Goal: Find specific page/section: Find specific page/section

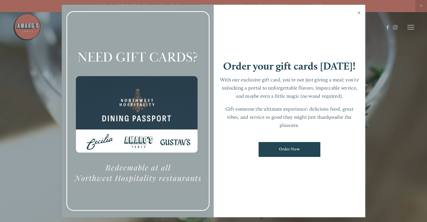
click at [359, 12] on link "Close" at bounding box center [359, 14] width 11 height 16
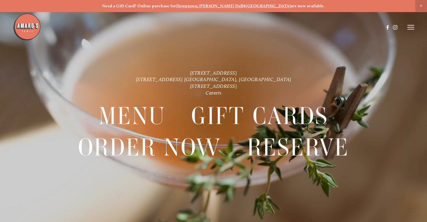
click at [238, 4] on strong "[PERSON_NAME] Dell" at bounding box center [221, 5] width 44 height 5
click at [414, 30] on icon at bounding box center [411, 27] width 7 height 5
click at [309, 30] on header "Menu Order Now Visit Gallery 0" at bounding box center [213, 27] width 427 height 55
click at [307, 25] on span "Menu" at bounding box center [310, 27] width 10 height 5
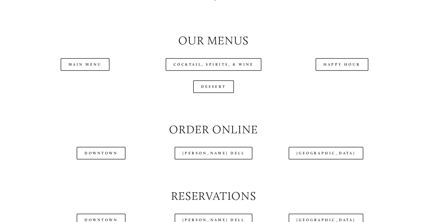
scroll to position [607, 0]
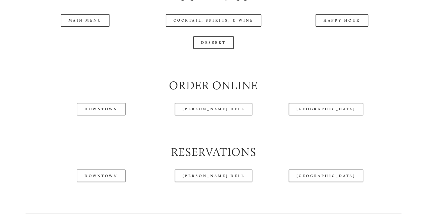
click at [81, 34] on header "Menu Order Now Visit Gallery 0" at bounding box center [214, 13] width 402 height 55
click at [86, 33] on header "Menu Order Now Visit Gallery 0" at bounding box center [214, 13] width 402 height 55
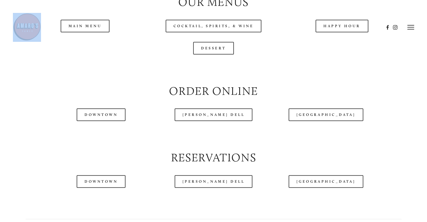
scroll to position [568, 0]
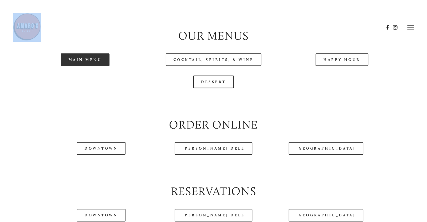
click at [87, 66] on link "Main Menu" at bounding box center [85, 59] width 49 height 13
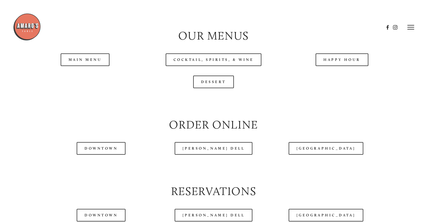
click at [347, 68] on div "Happy Hour" at bounding box center [342, 60] width 128 height 22
click at [347, 66] on link "Happy Hour" at bounding box center [342, 59] width 53 height 13
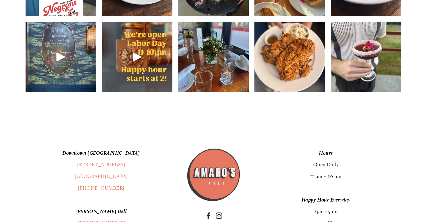
scroll to position [889, 0]
